Goal: Check status: Check status

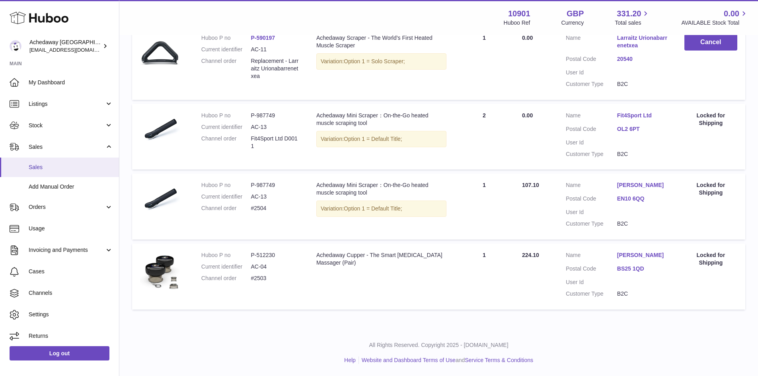
click at [74, 163] on link "Sales" at bounding box center [59, 166] width 119 height 19
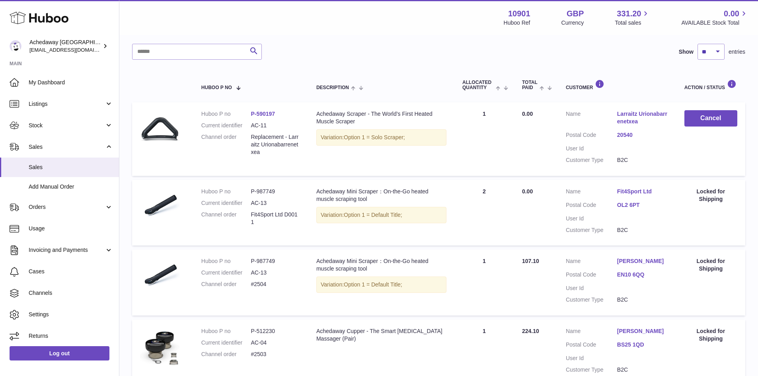
scroll to position [94, 0]
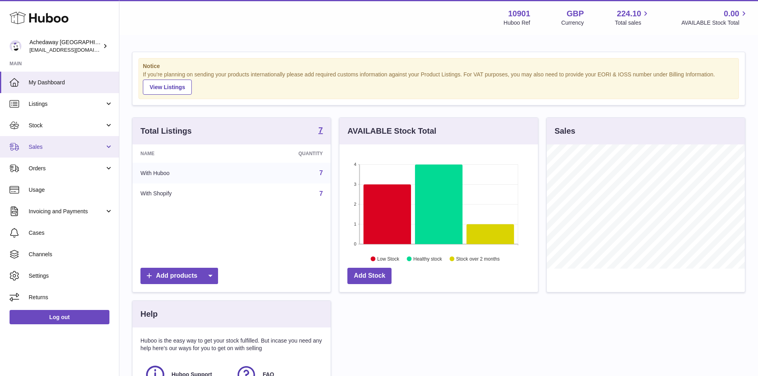
scroll to position [124, 198]
click at [58, 146] on span "Sales" at bounding box center [67, 147] width 76 height 8
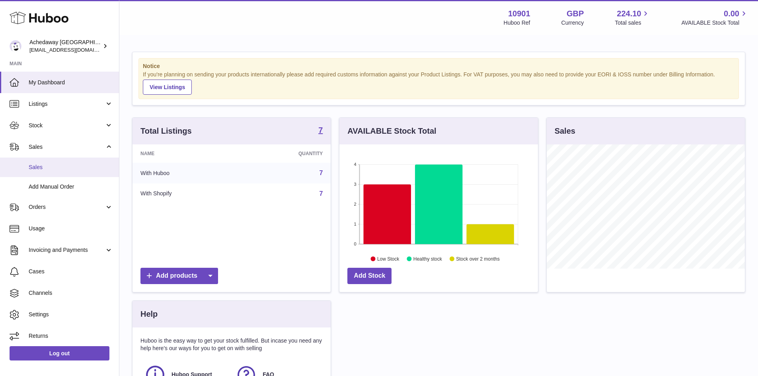
click at [64, 166] on span "Sales" at bounding box center [71, 167] width 84 height 8
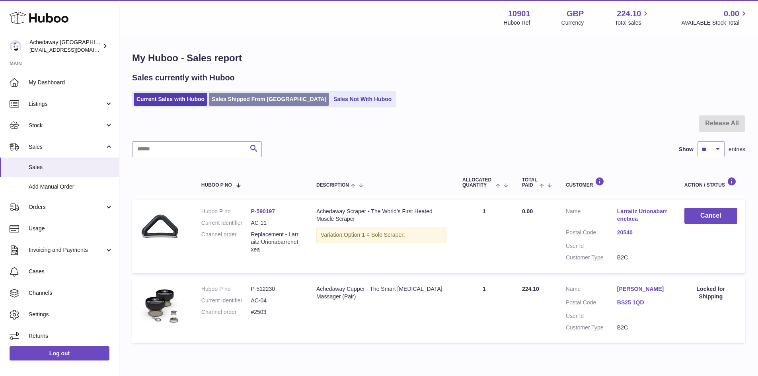
click at [272, 94] on link "Sales Shipped From [GEOGRAPHIC_DATA]" at bounding box center [269, 99] width 120 height 13
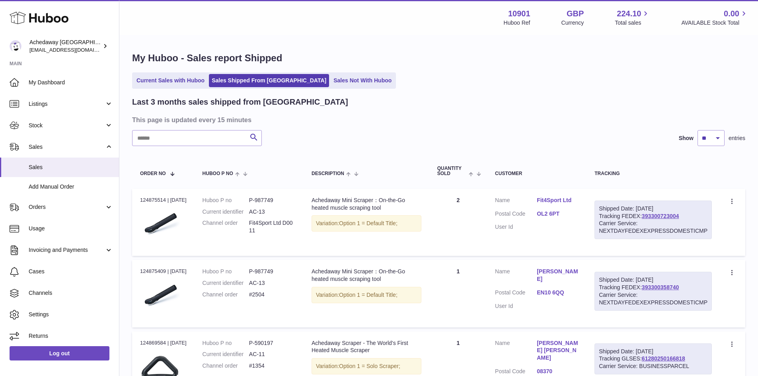
drag, startPoint x: 682, startPoint y: 213, endPoint x: 623, endPoint y: 214, distance: 59.3
click at [623, 214] on div "Shipped Date: 17th Sep 2025 Tracking FEDEX: 393300723004 Carrier Service: NEXTD…" at bounding box center [652, 219] width 117 height 39
copy div "FEDEX: 393300723004"
click at [650, 216] on link "393300723004" at bounding box center [660, 216] width 37 height 6
click at [172, 80] on link "Current Sales with Huboo" at bounding box center [171, 80] width 74 height 13
